Goal: Task Accomplishment & Management: Use online tool/utility

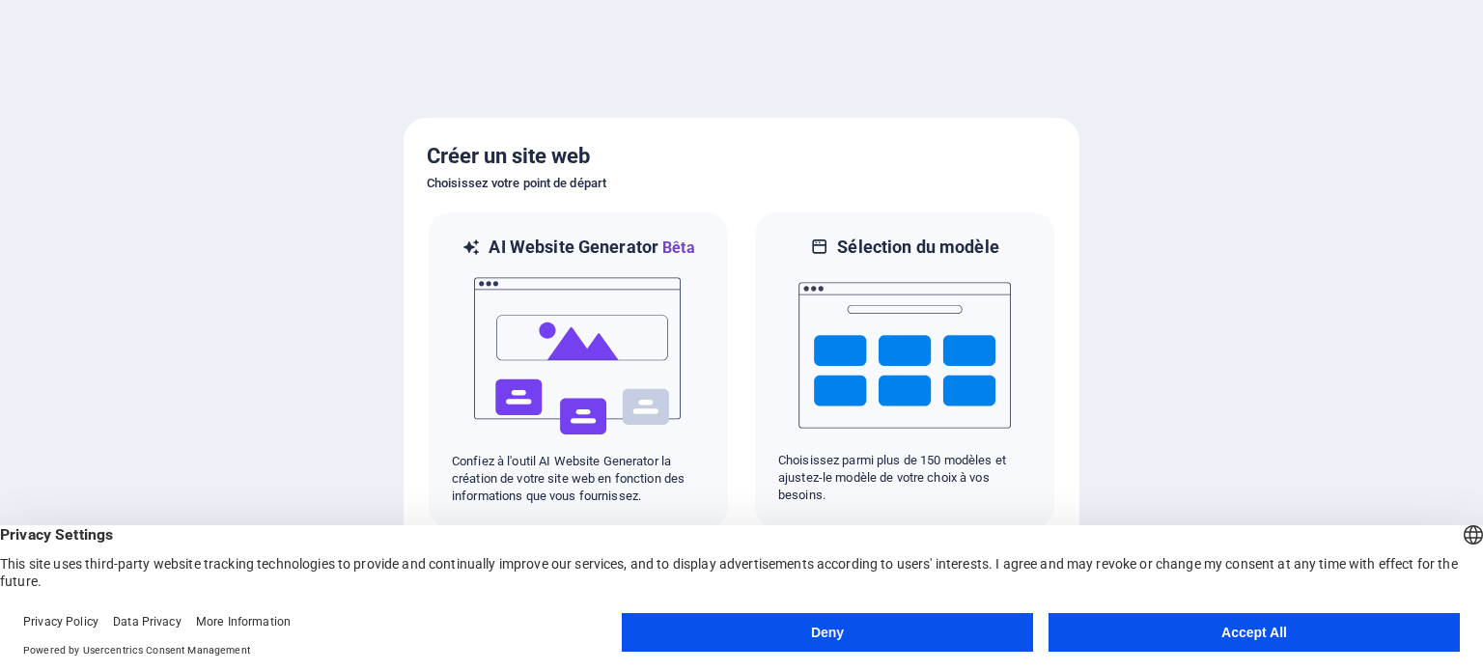
scroll to position [1522, 0]
click at [1141, 626] on button "Accept All" at bounding box center [1254, 632] width 411 height 39
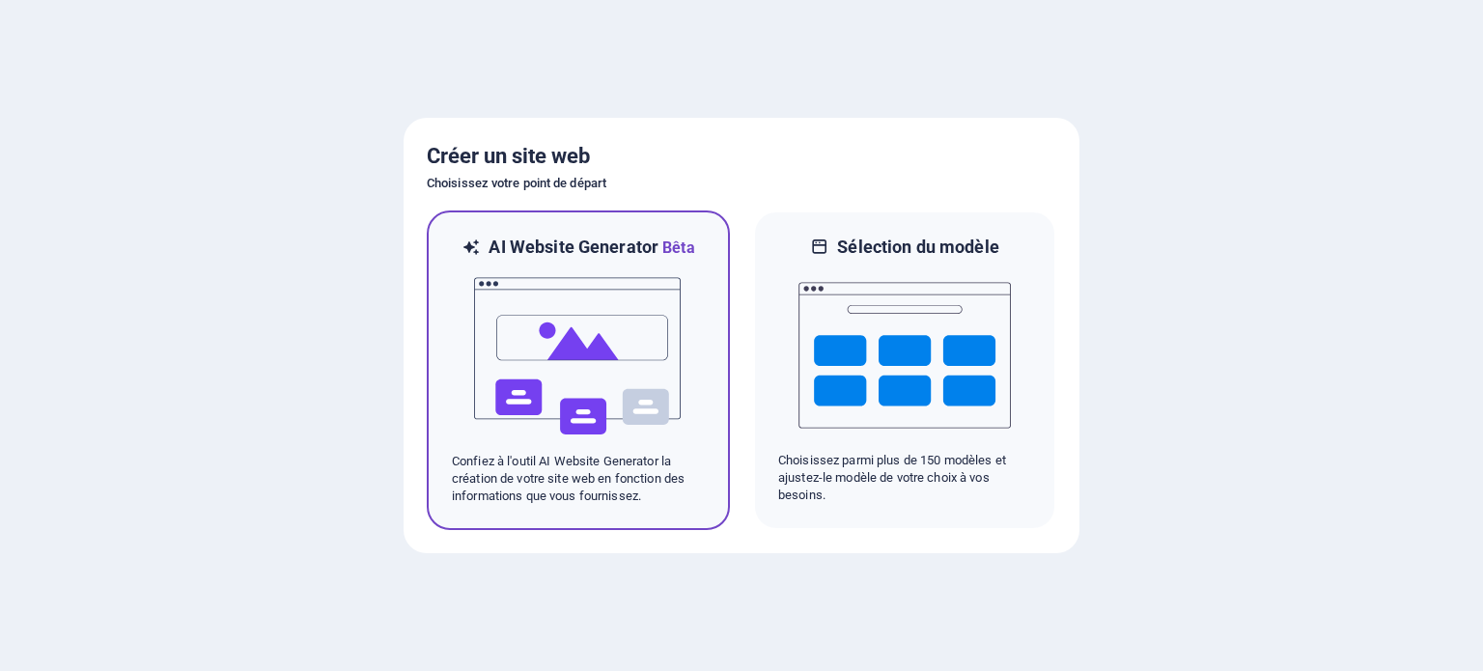
click at [521, 313] on img at bounding box center [578, 356] width 212 height 193
click at [597, 315] on img at bounding box center [578, 356] width 212 height 193
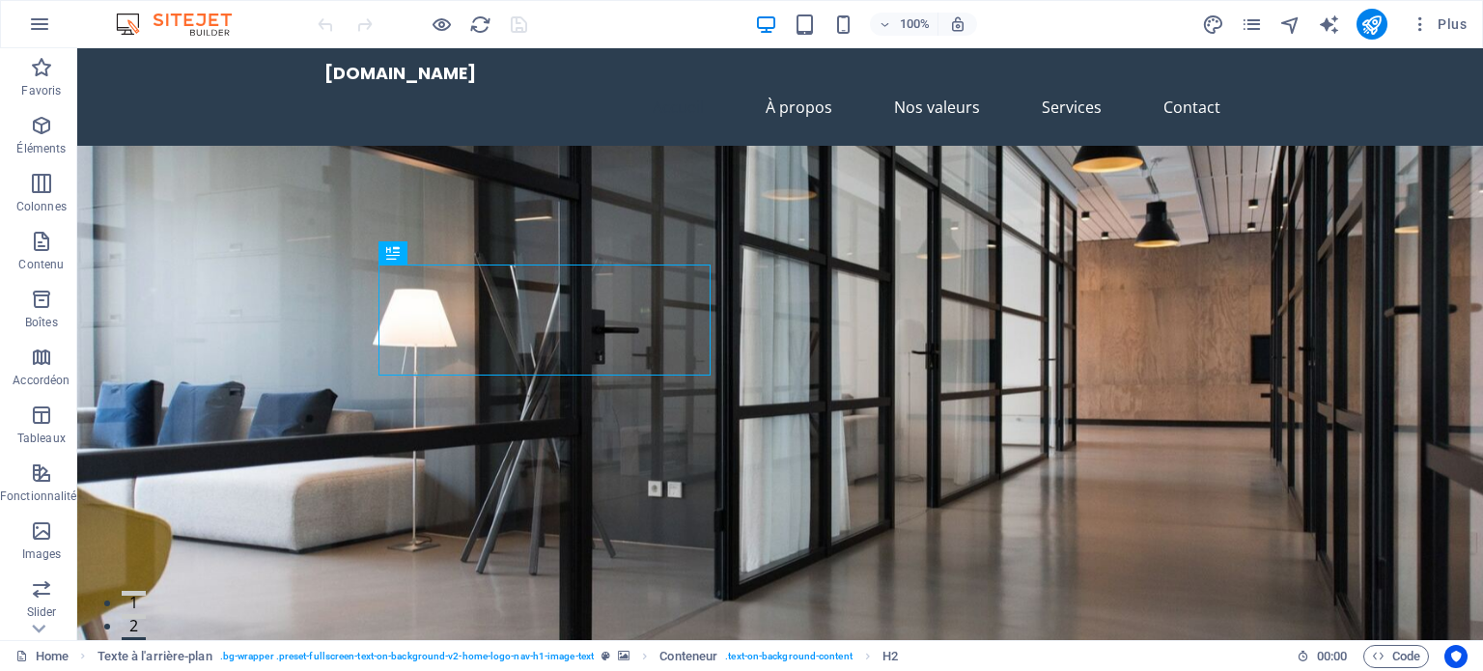
scroll to position [1522, 0]
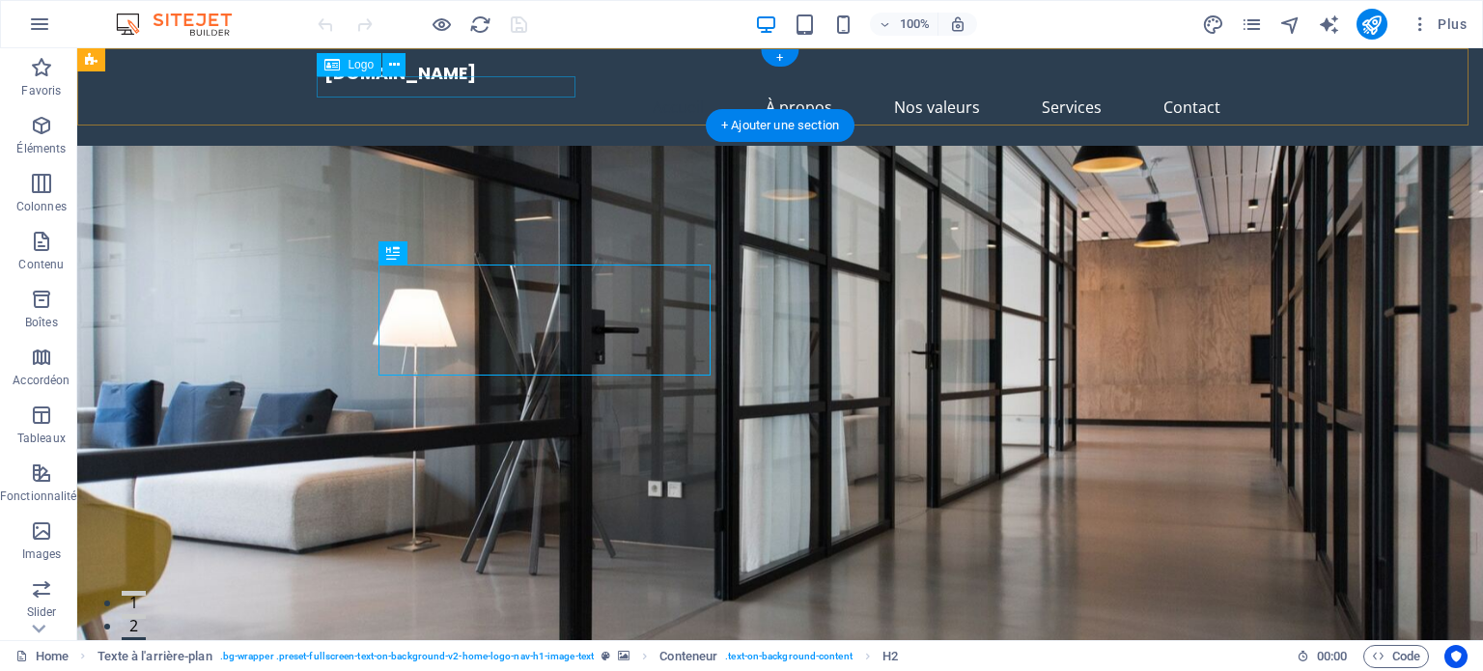
click at [325, 84] on div "[DOMAIN_NAME]" at bounding box center [780, 74] width 912 height 20
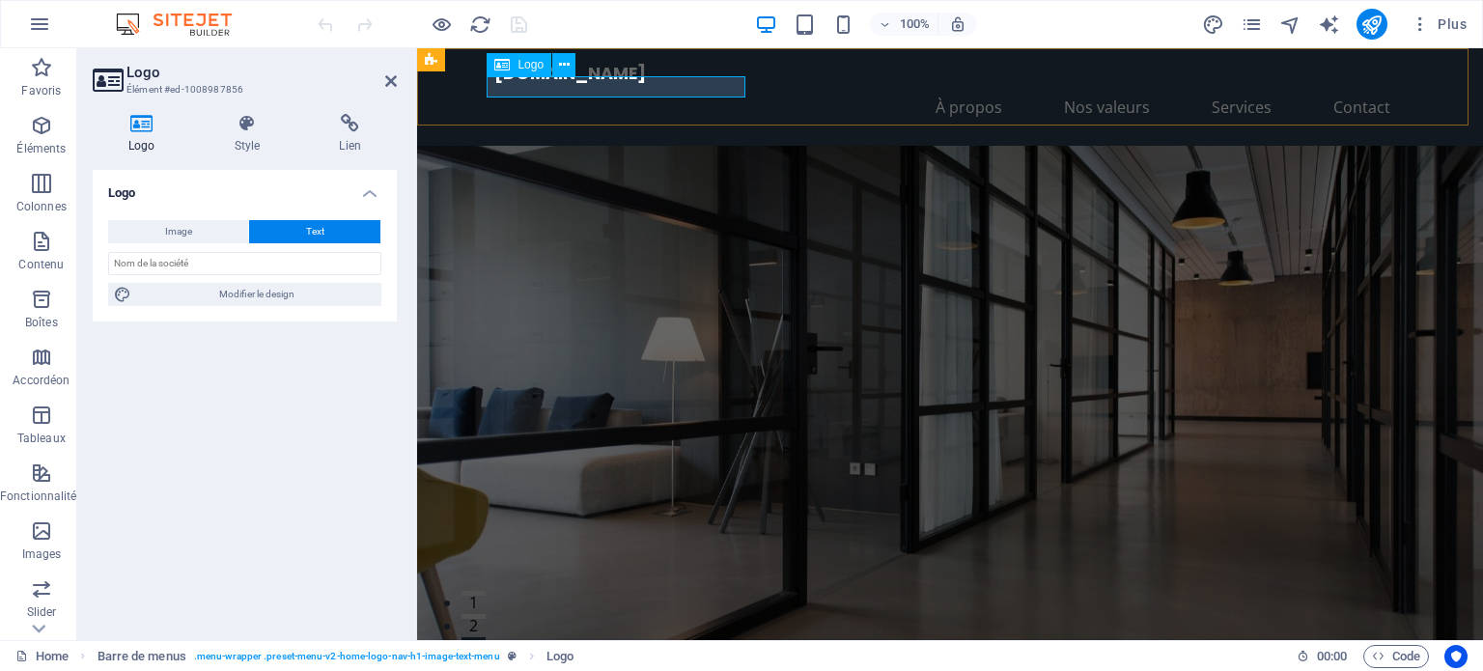
click at [494, 84] on div "[DOMAIN_NAME]" at bounding box center [950, 74] width 912 height 20
click at [284, 232] on button "Text" at bounding box center [314, 231] width 131 height 23
click at [168, 224] on span "Image" at bounding box center [178, 231] width 27 height 23
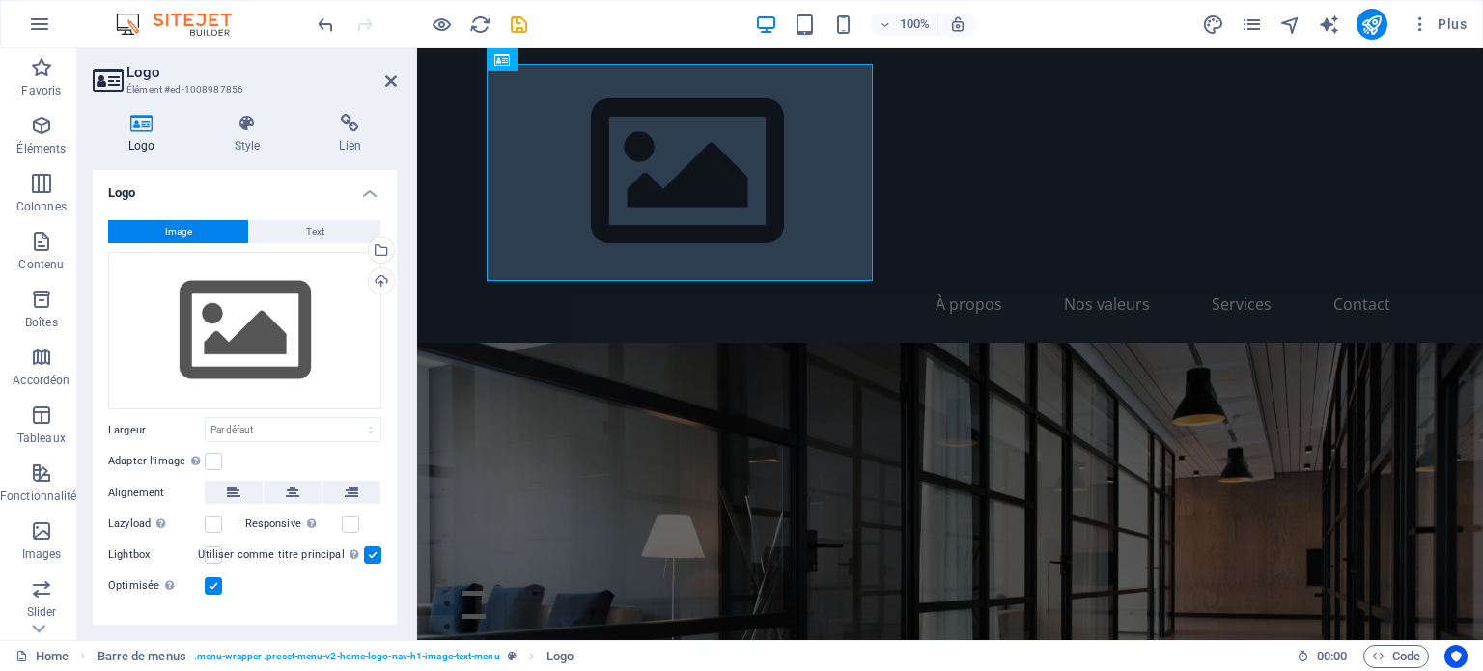
click at [283, 235] on button "Text" at bounding box center [314, 231] width 131 height 23
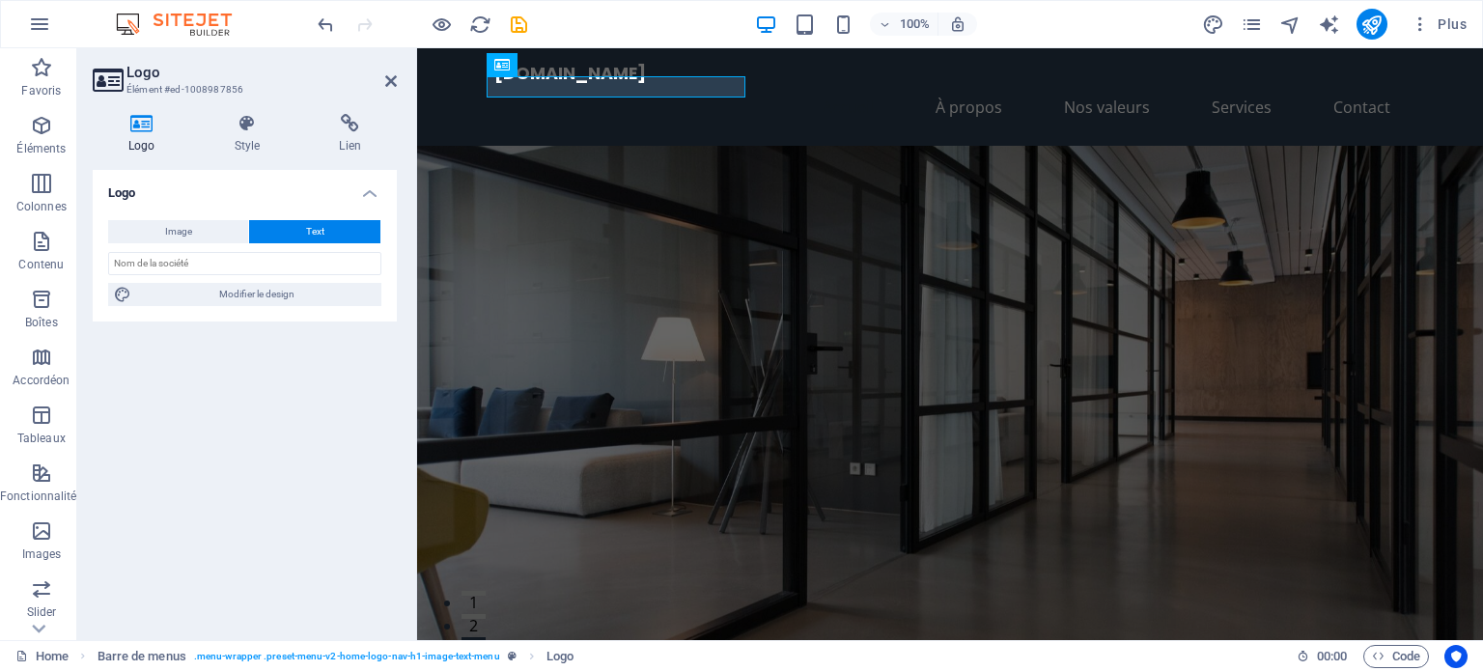
click at [1234, 266] on figure at bounding box center [950, 406] width 1066 height 521
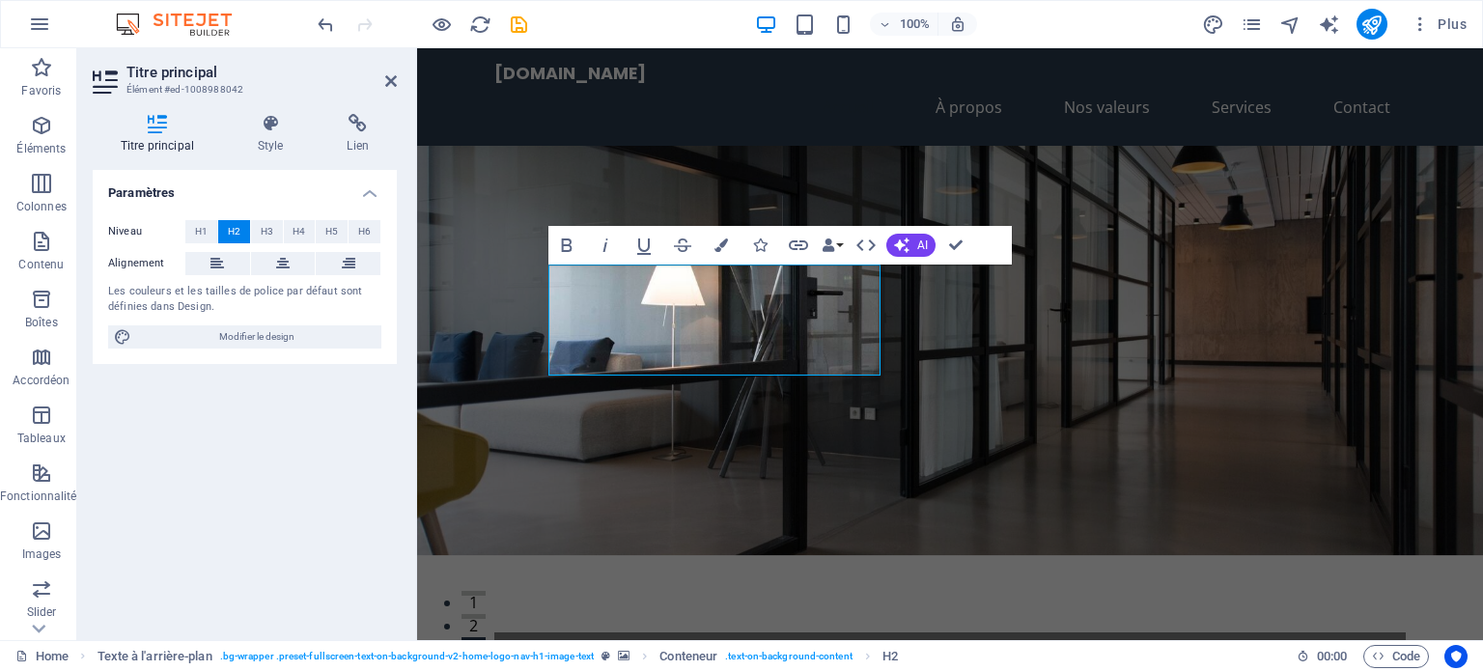
click at [1107, 381] on figure at bounding box center [950, 350] width 1066 height 409
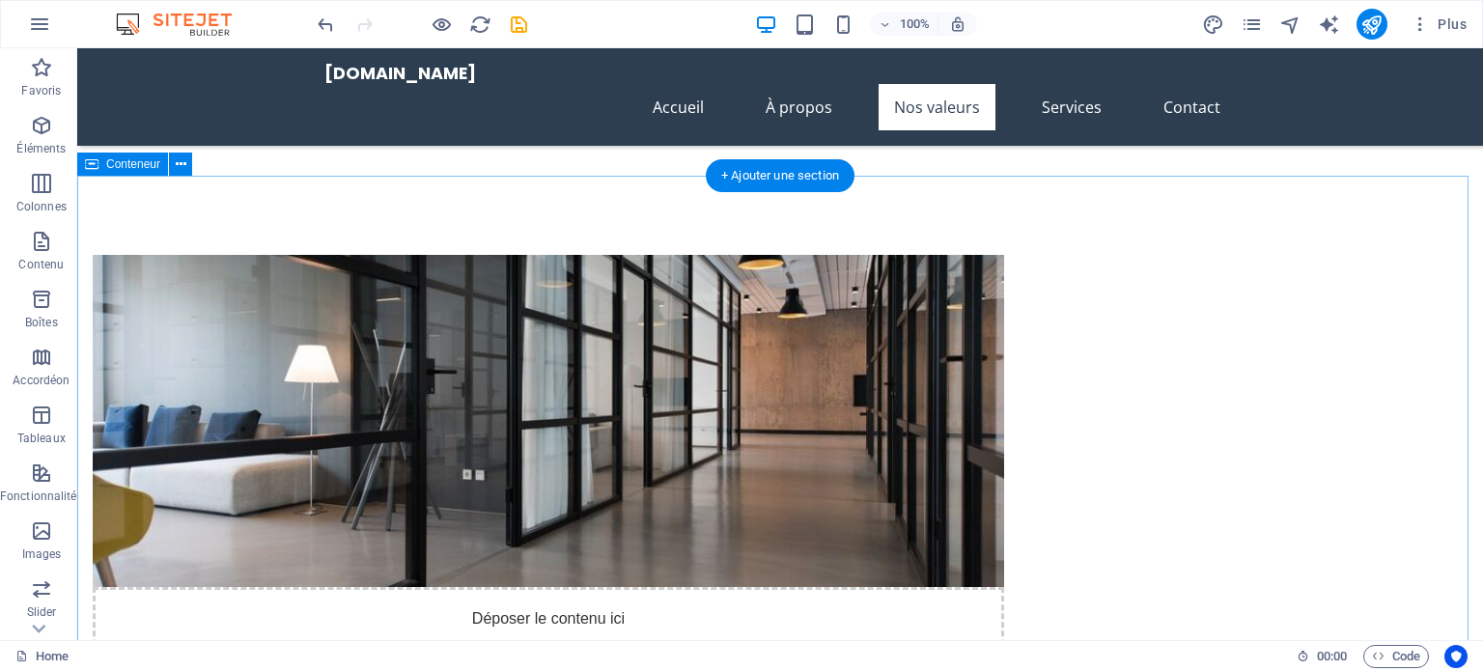
scroll to position [966, 0]
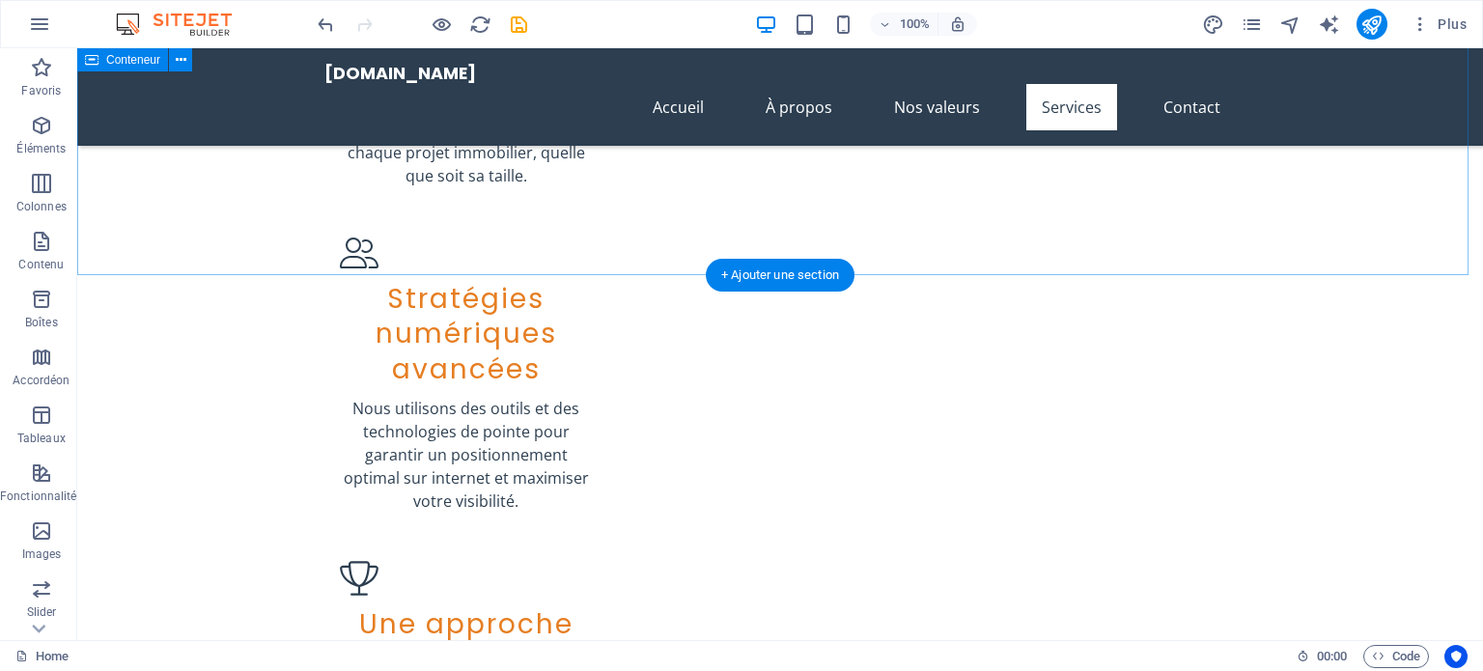
scroll to position [2221, 0]
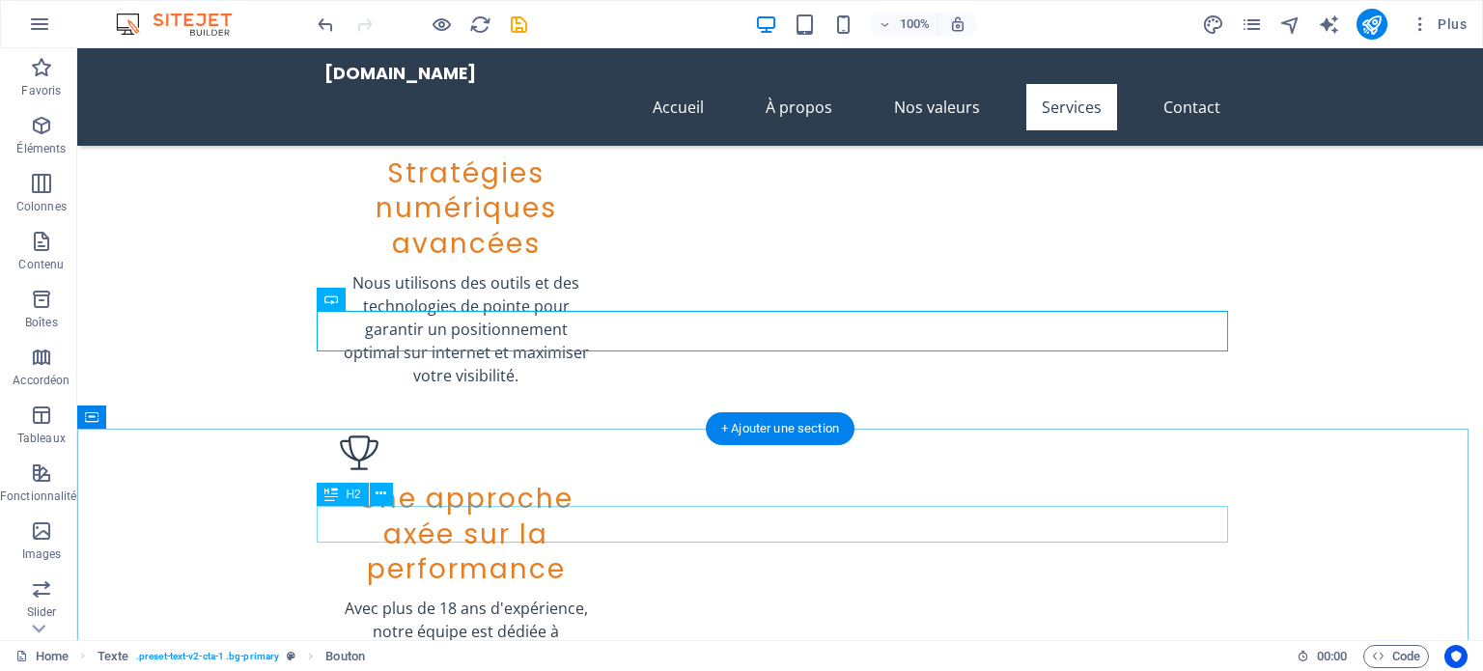
scroll to position [2511, 0]
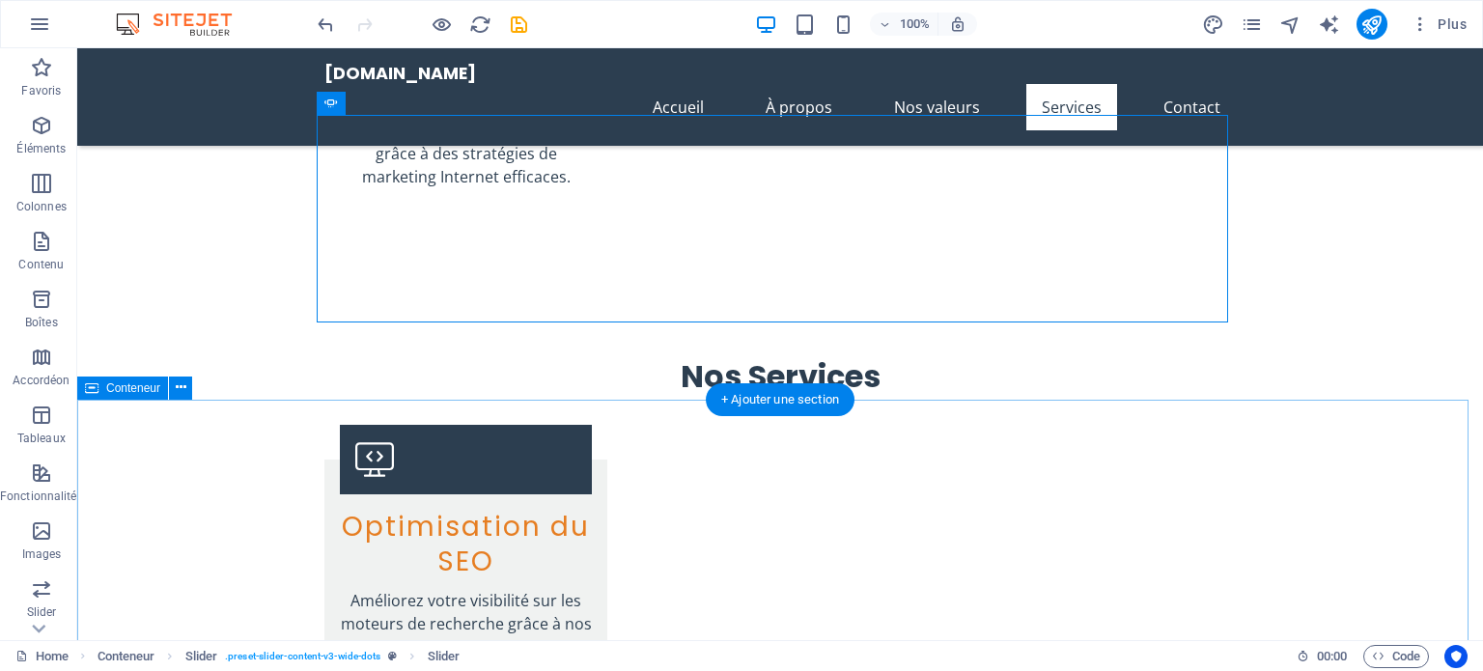
scroll to position [2897, 0]
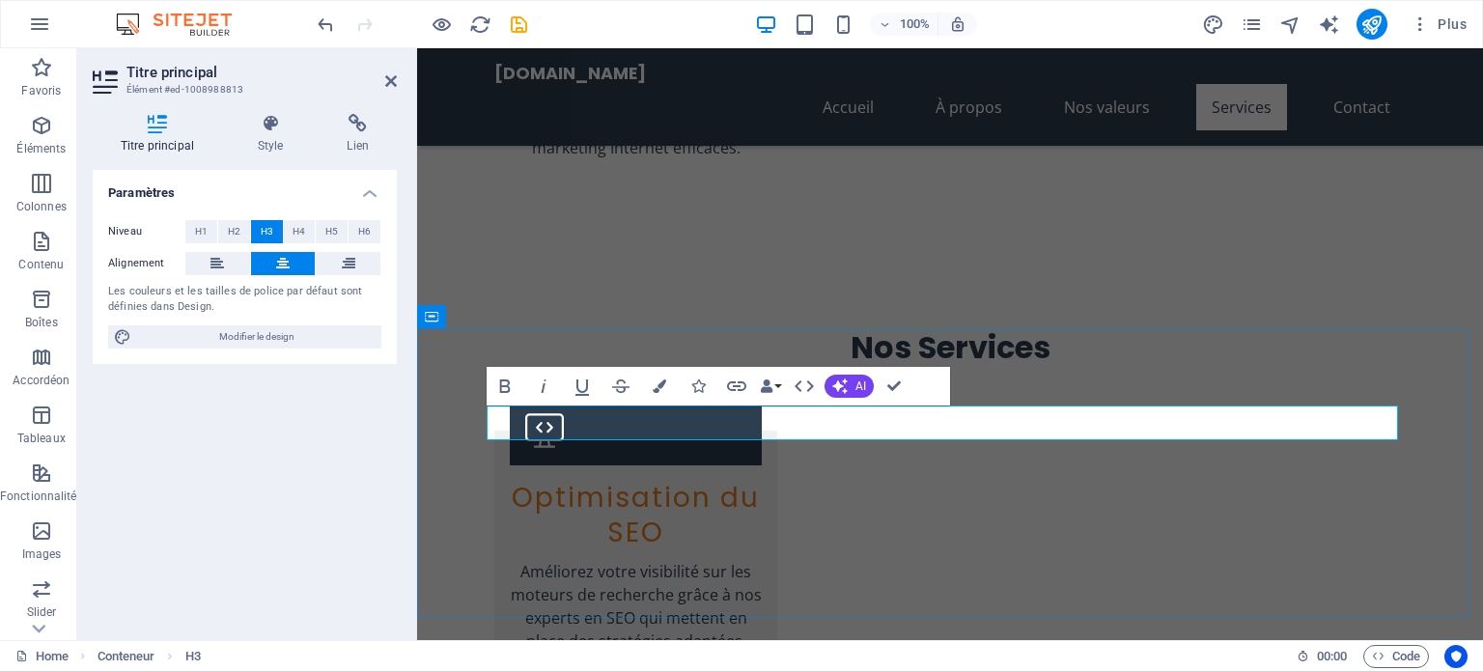
drag, startPoint x: 910, startPoint y: 425, endPoint x: 1019, endPoint y: 428, distance: 109.2
drag, startPoint x: 773, startPoint y: 426, endPoint x: 1043, endPoint y: 400, distance: 271.7
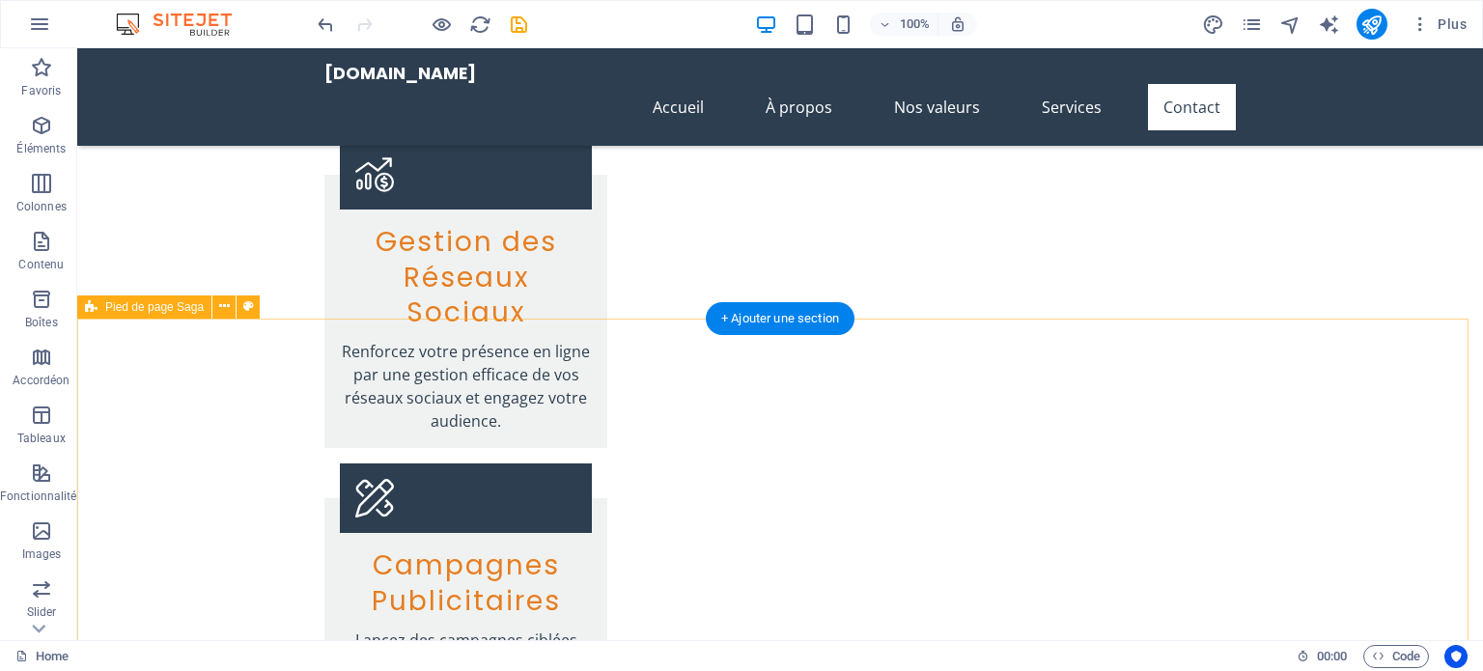
scroll to position [3767, 0]
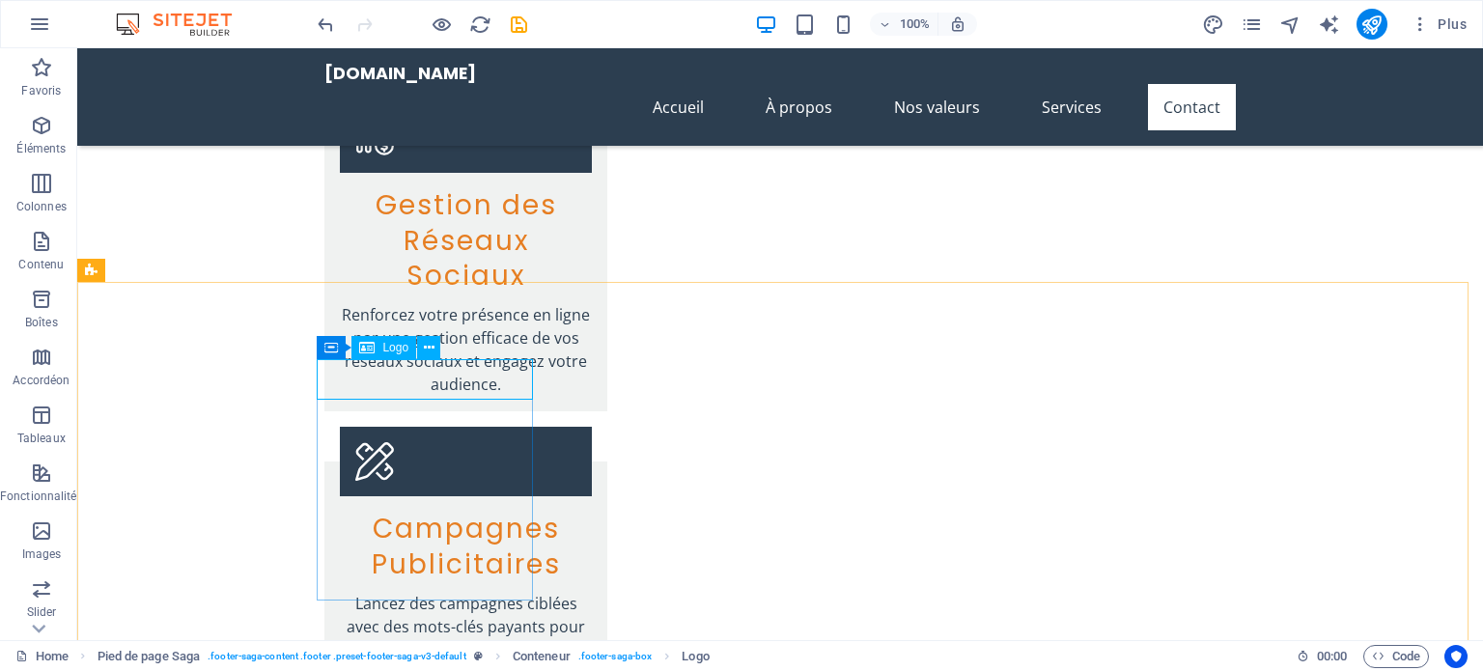
click at [428, 345] on icon at bounding box center [429, 348] width 11 height 20
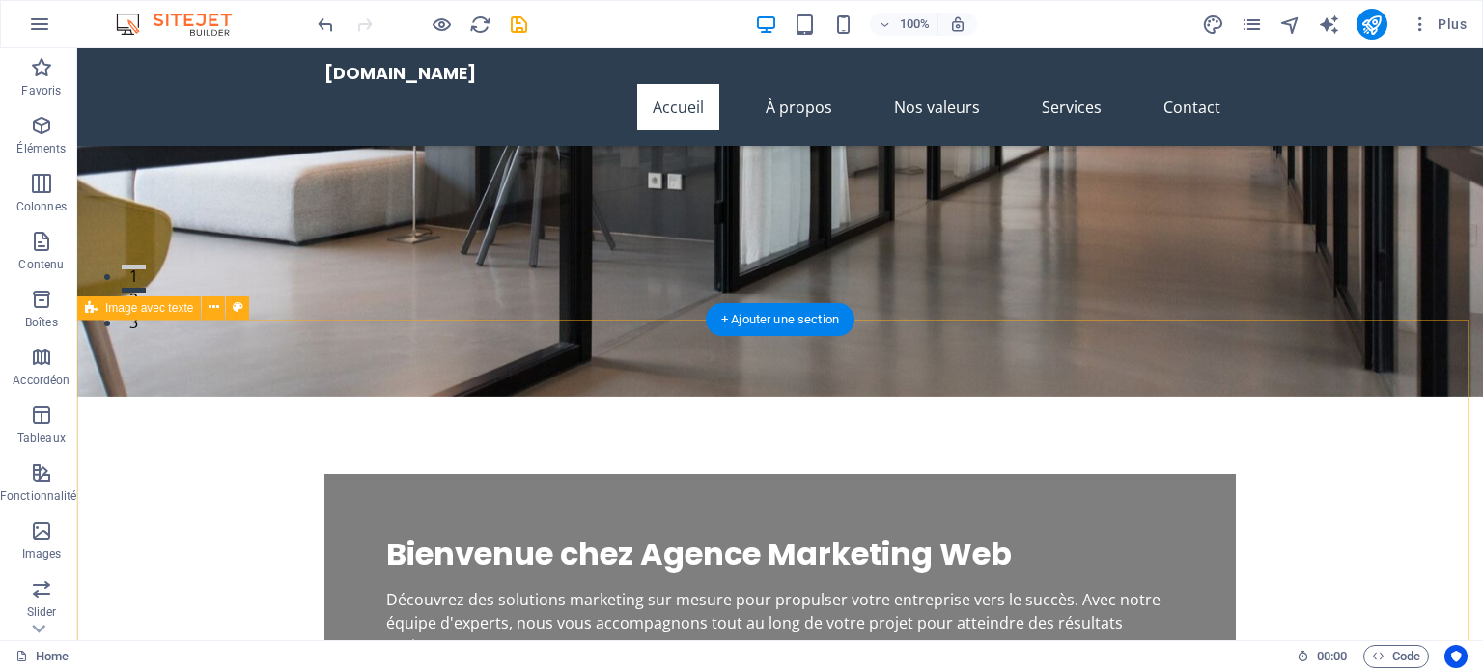
scroll to position [0, 0]
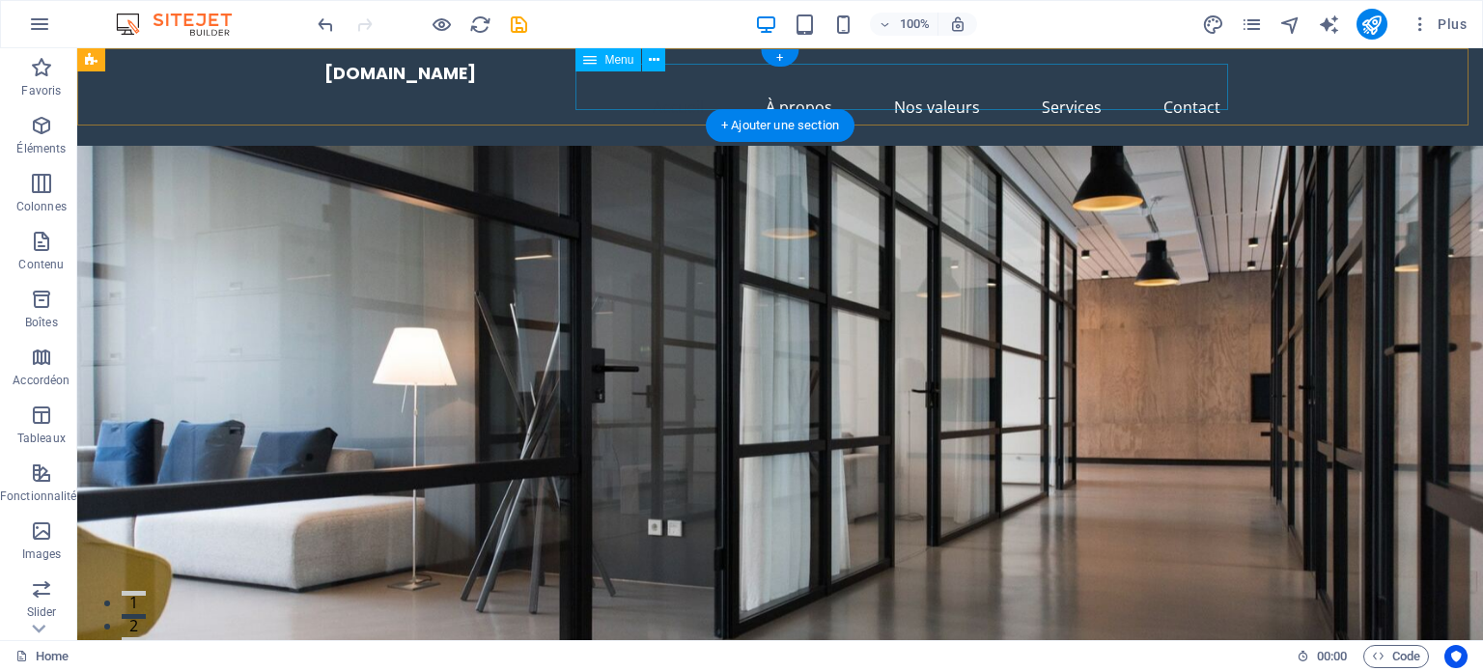
click at [932, 91] on nav "Accueil À propos Nos valeurs Services Contact" at bounding box center [780, 107] width 912 height 46
select select
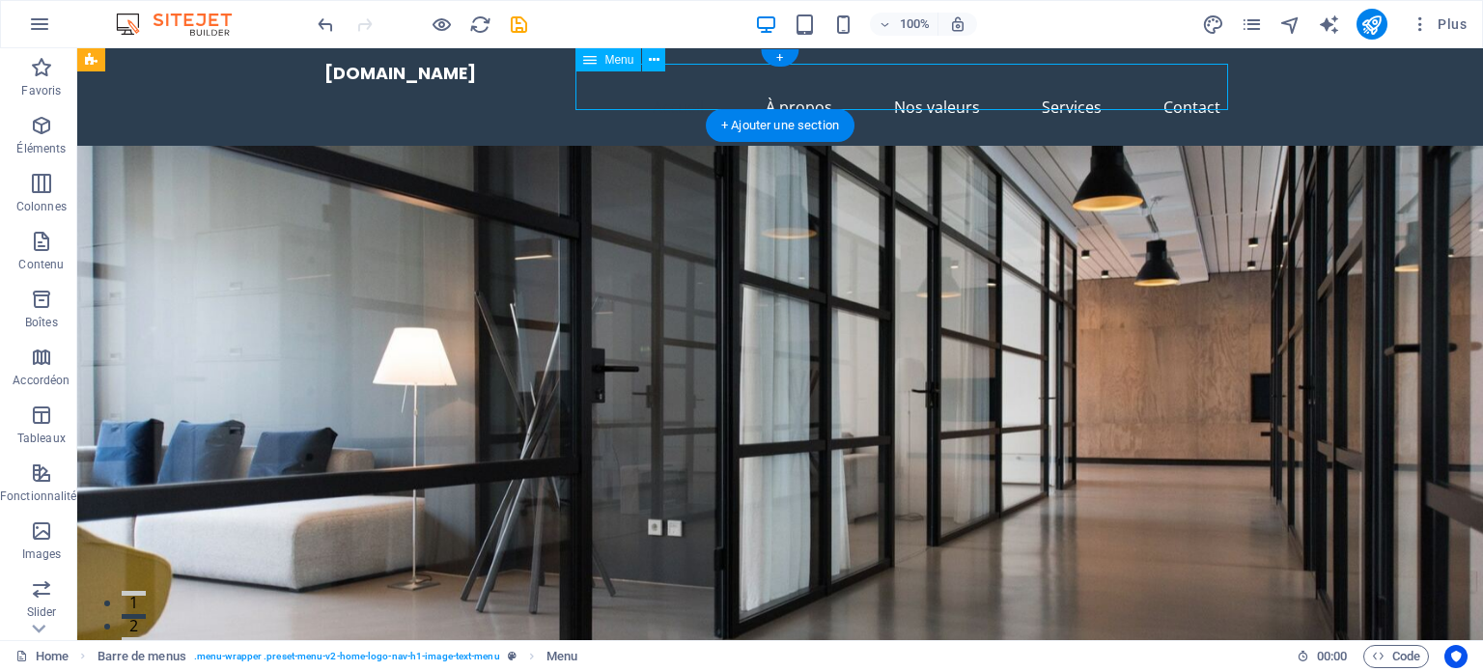
select select
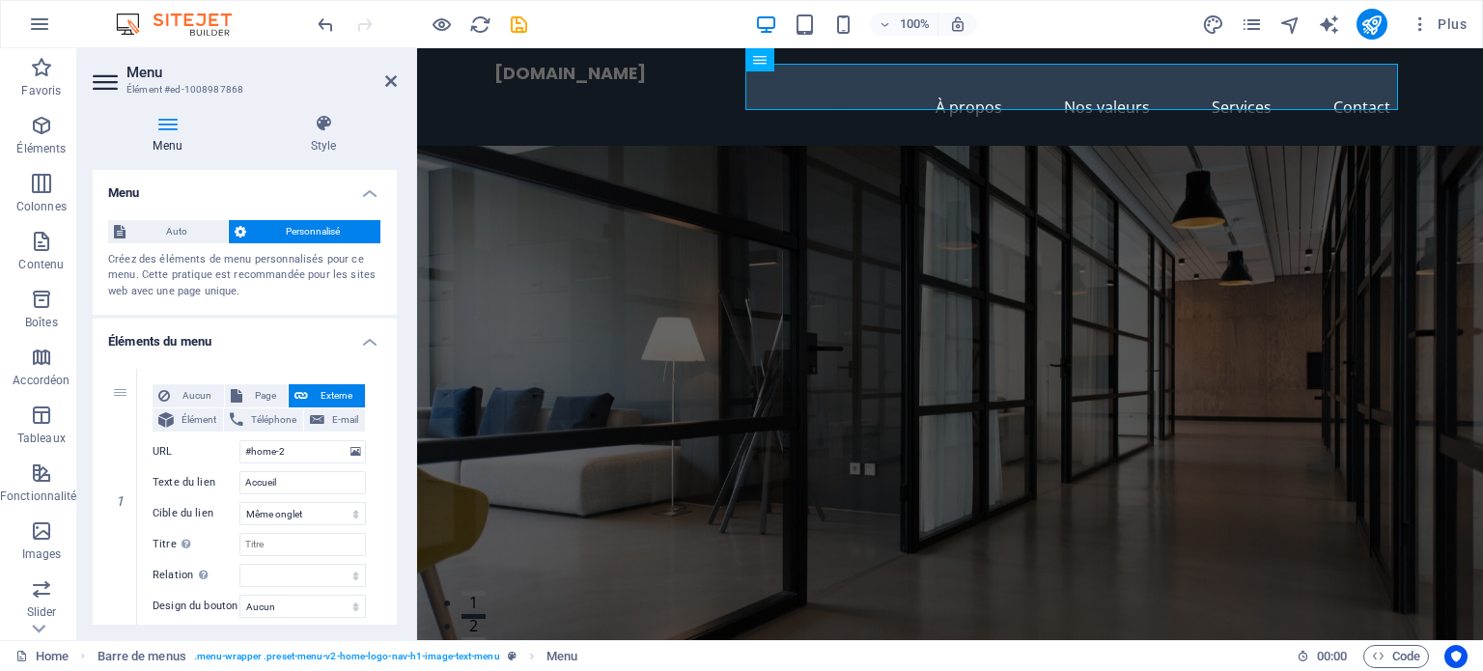
click at [1250, 254] on figure at bounding box center [950, 406] width 1066 height 521
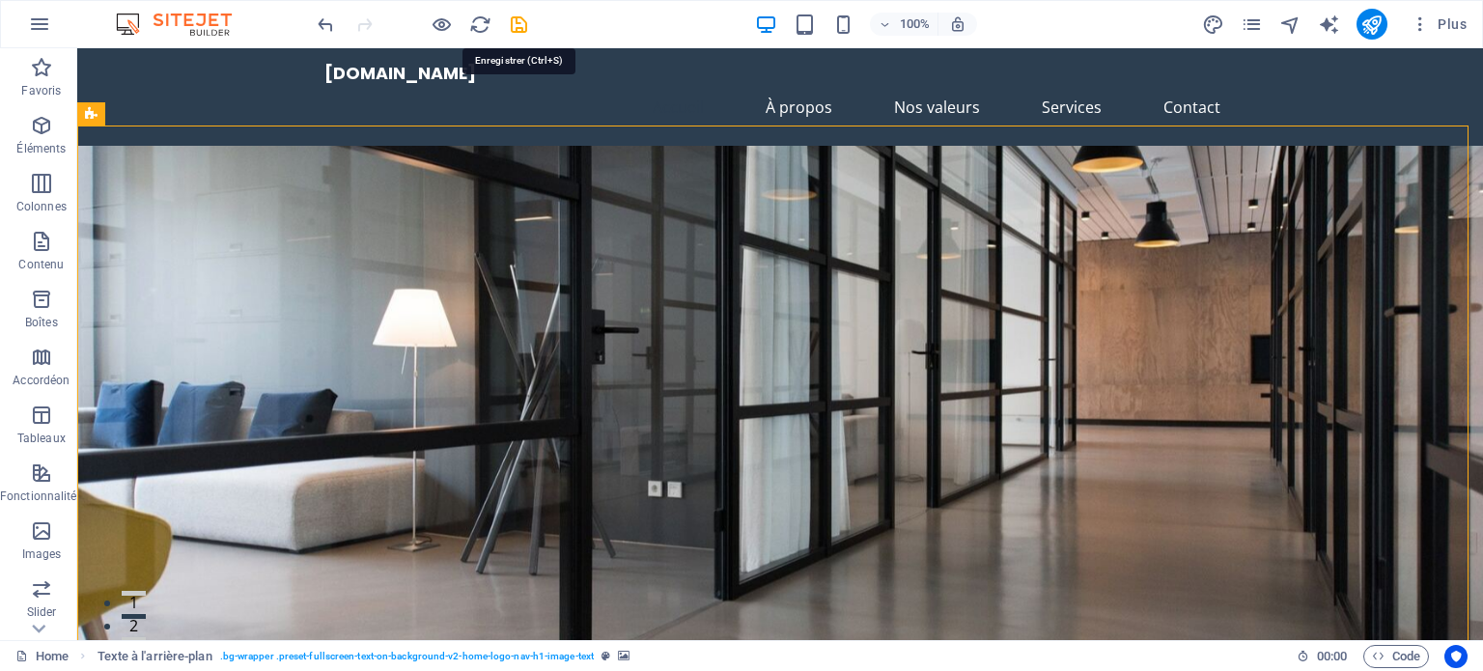
click at [517, 26] on icon "save" at bounding box center [519, 25] width 22 height 22
checkbox input "false"
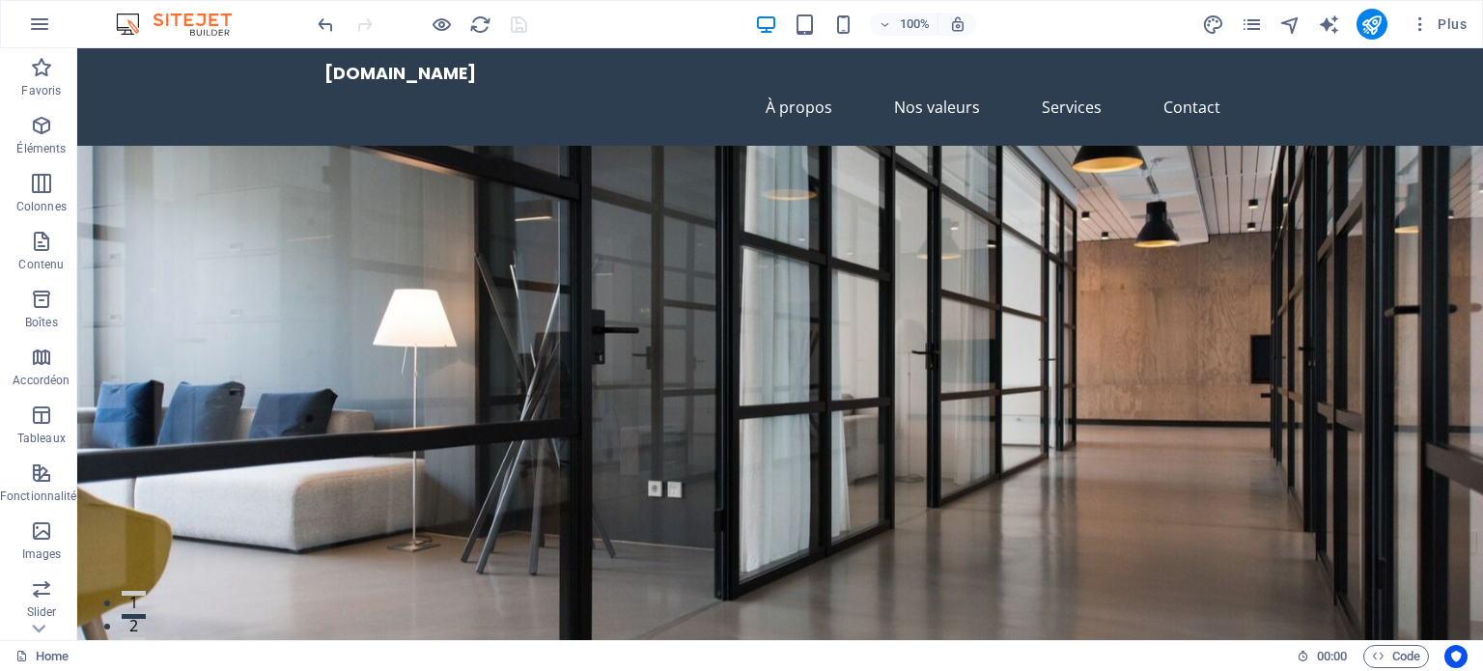
drag, startPoint x: 31, startPoint y: 133, endPoint x: 7, endPoint y: 423, distance: 290.7
click at [31, 133] on icon "button" at bounding box center [41, 125] width 23 height 23
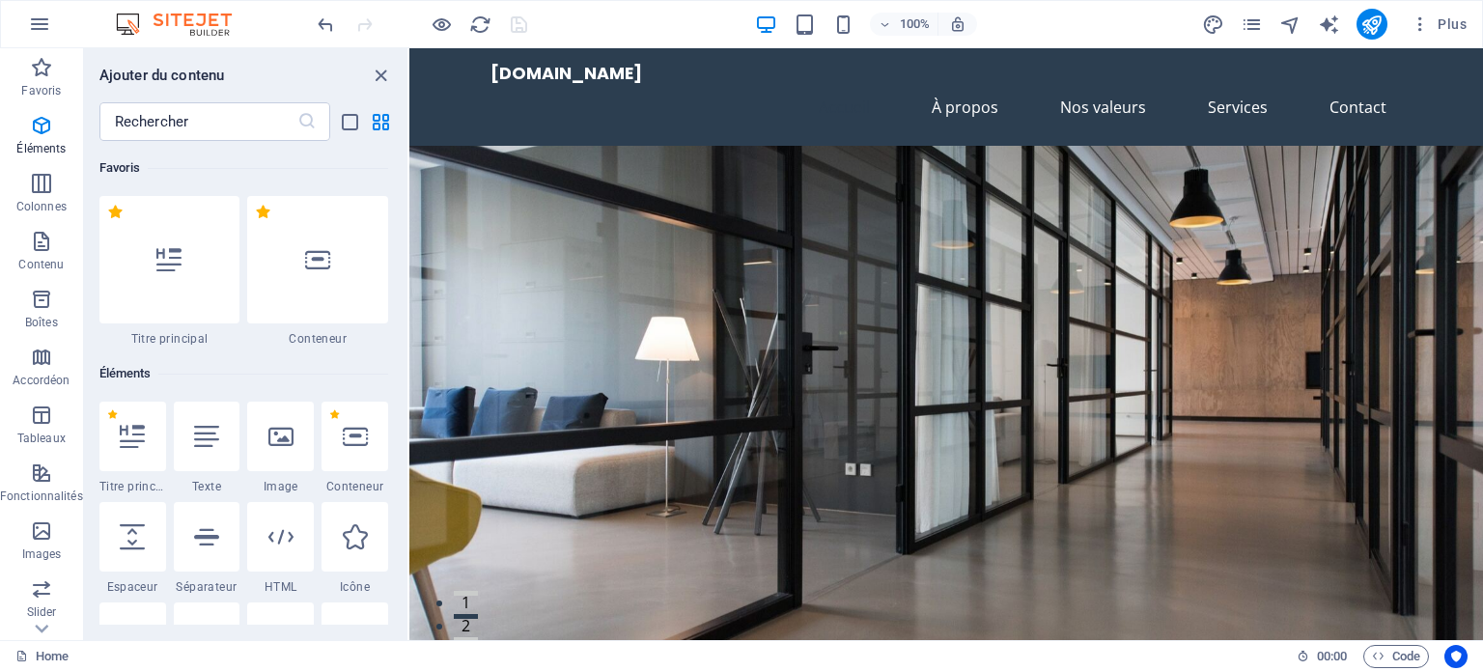
scroll to position [205, 0]
